Goal: Navigation & Orientation: Go to known website

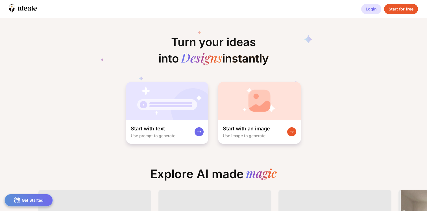
click at [376, 5] on div "Login" at bounding box center [371, 9] width 20 height 10
